Goal: Task Accomplishment & Management: Manage account settings

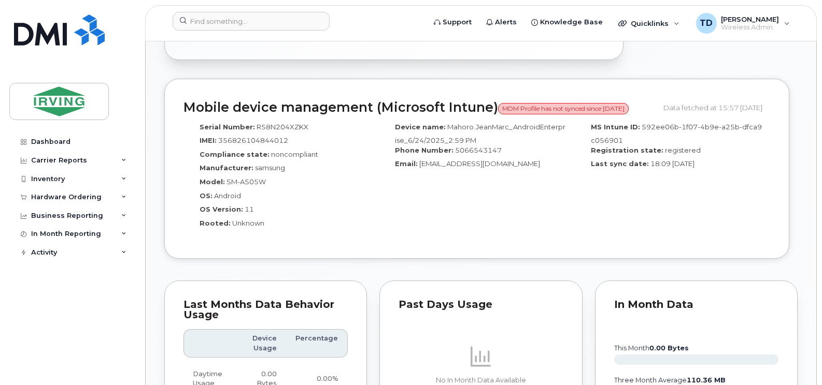
click at [48, 33] on img at bounding box center [59, 30] width 91 height 31
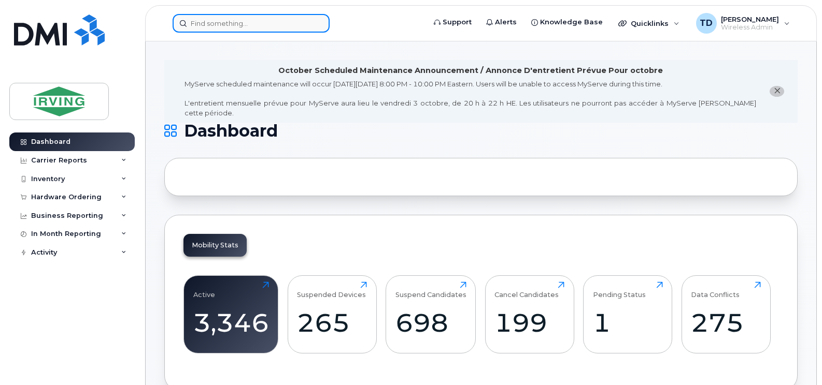
click at [296, 23] on input at bounding box center [251, 23] width 157 height 19
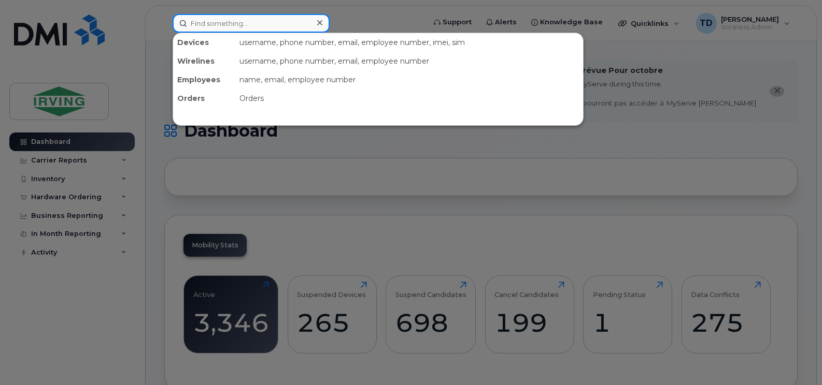
paste input "506-343-7036"
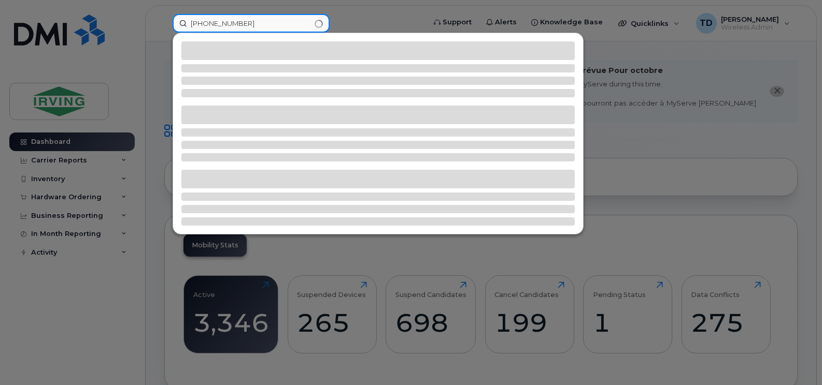
type input "506-343-7036"
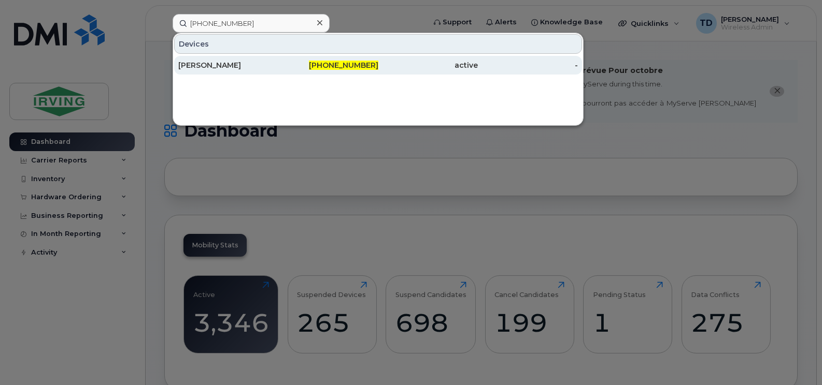
click at [224, 60] on div "Troy Burdon" at bounding box center [228, 65] width 100 height 19
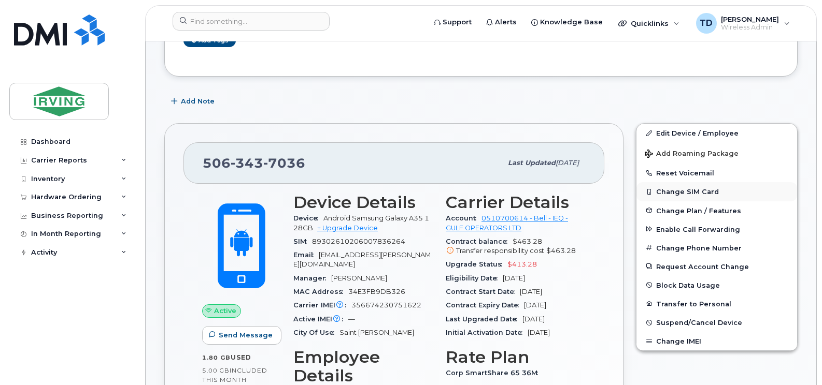
scroll to position [259, 0]
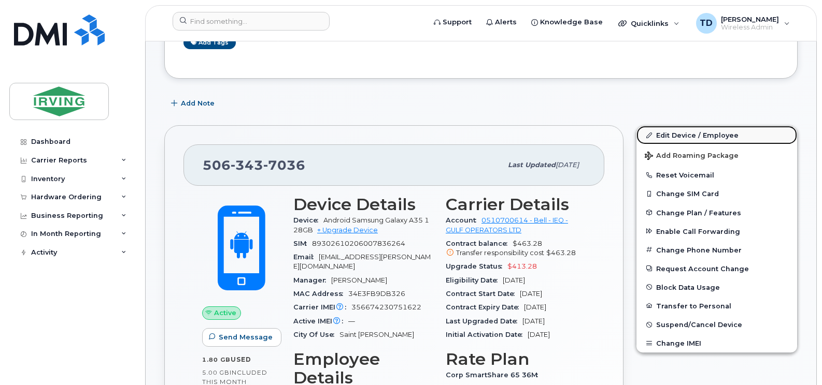
drag, startPoint x: 684, startPoint y: 134, endPoint x: 775, endPoint y: 128, distance: 90.9
click at [684, 134] on link "Edit Device / Employee" at bounding box center [716, 135] width 161 height 19
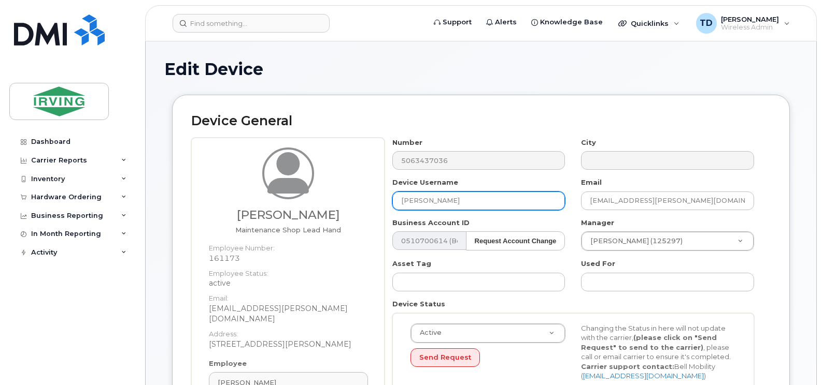
click at [438, 203] on input "Troy Burdon" at bounding box center [478, 201] width 173 height 19
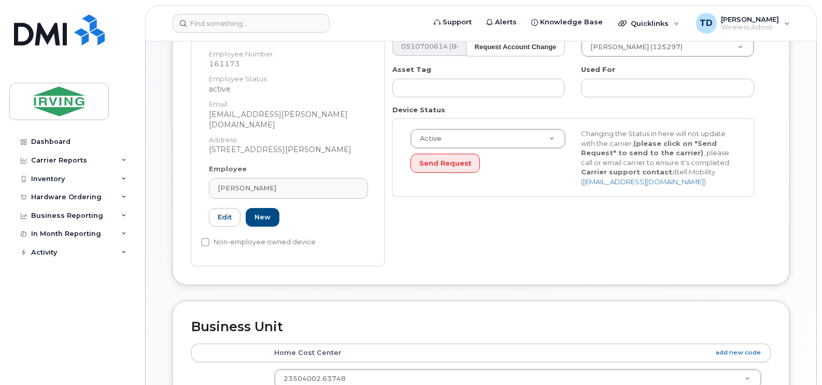
scroll to position [259, 0]
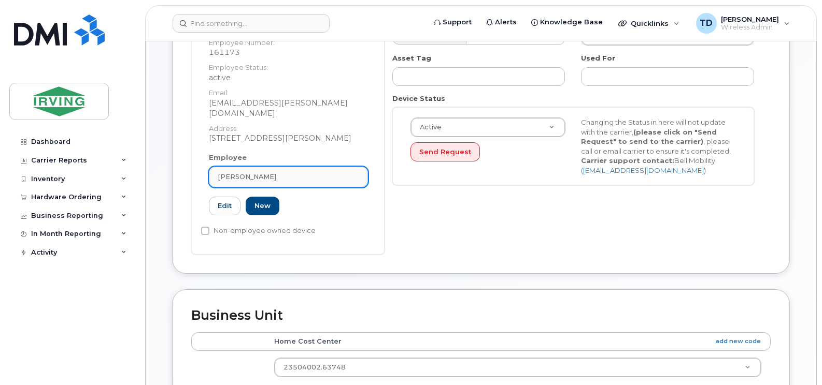
click at [264, 172] on div "Troy Burdon" at bounding box center [288, 177] width 141 height 10
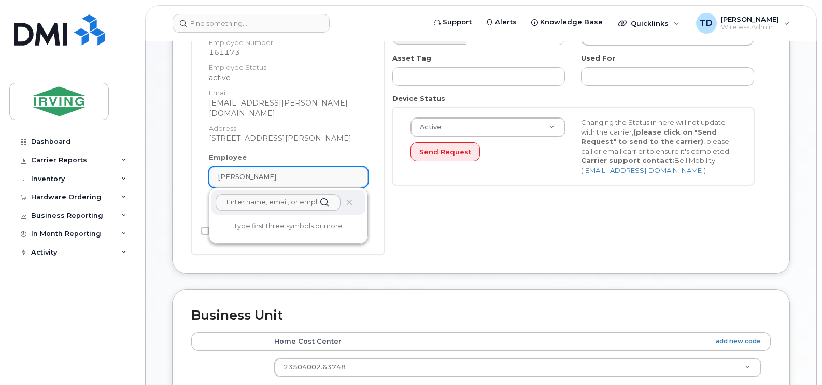
click at [264, 172] on div "[PERSON_NAME]" at bounding box center [288, 177] width 141 height 10
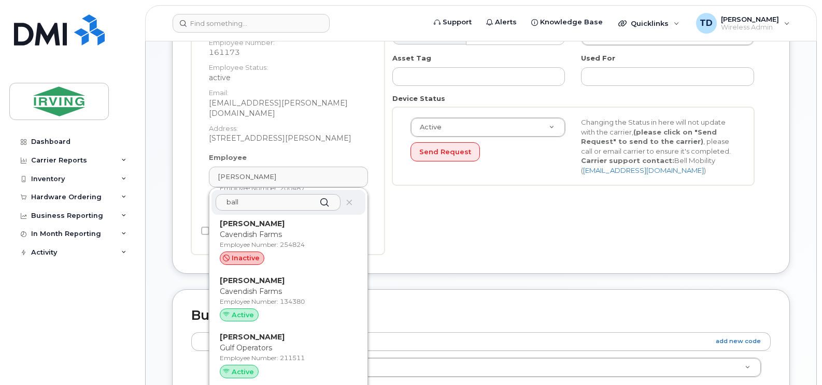
scroll to position [1088, 0]
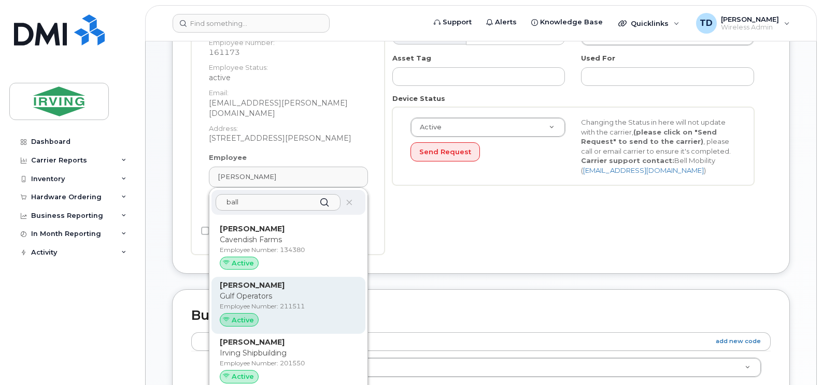
type input "ball"
click at [262, 291] on p "Gulf Operators" at bounding box center [288, 296] width 137 height 11
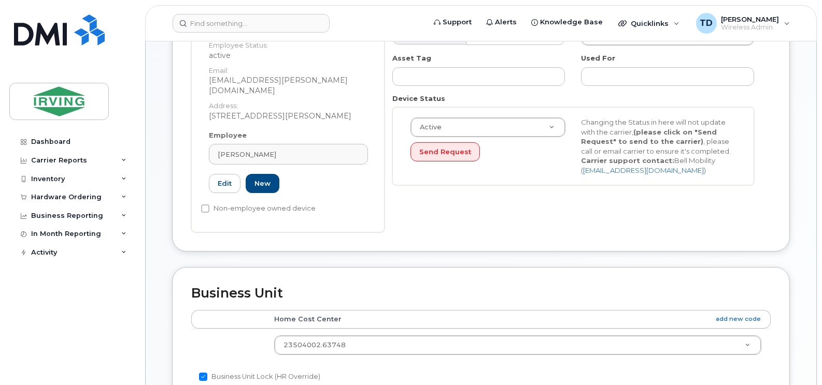
type input "211511"
type input "Kevin Ball"
type input "ball.kevin@gulfoperators.com"
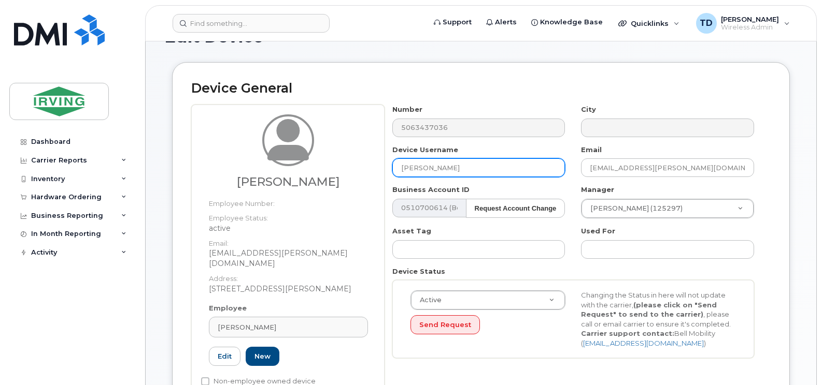
scroll to position [104, 0]
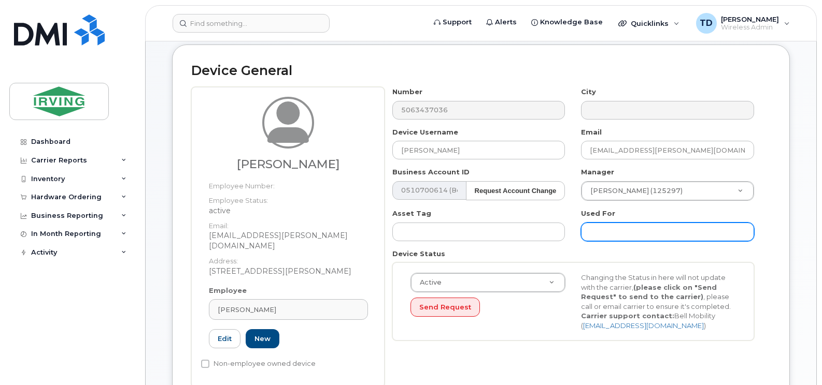
click at [642, 229] on input "text" at bounding box center [667, 232] width 173 height 19
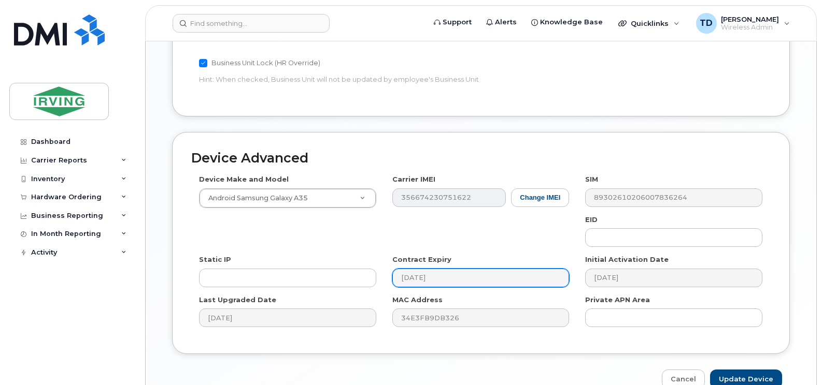
scroll to position [618, 0]
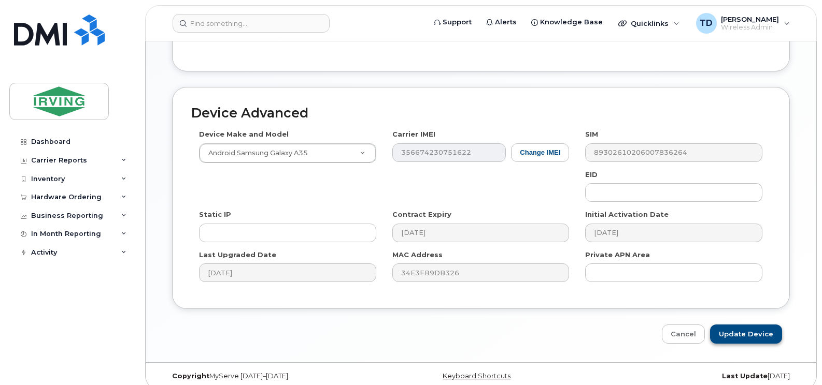
type input "Work"
click at [746, 325] on input "Update Device" at bounding box center [746, 334] width 72 height 19
type input "Saving..."
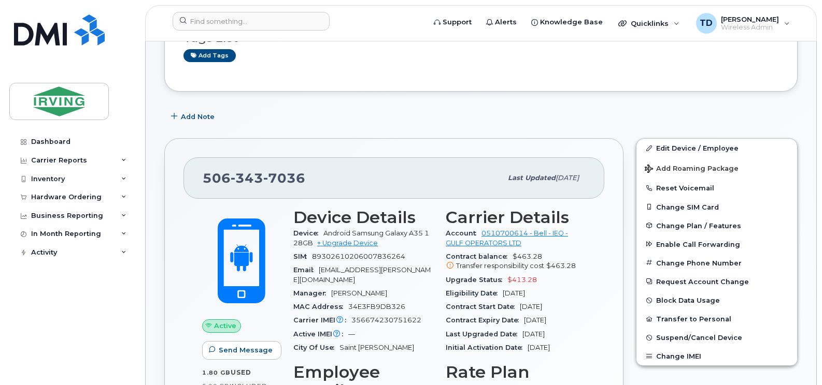
scroll to position [207, 0]
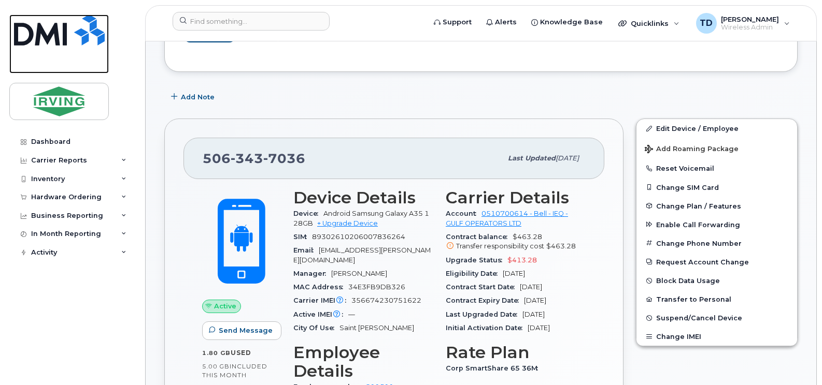
click at [62, 23] on img at bounding box center [59, 30] width 91 height 31
